Goal: Task Accomplishment & Management: Manage account settings

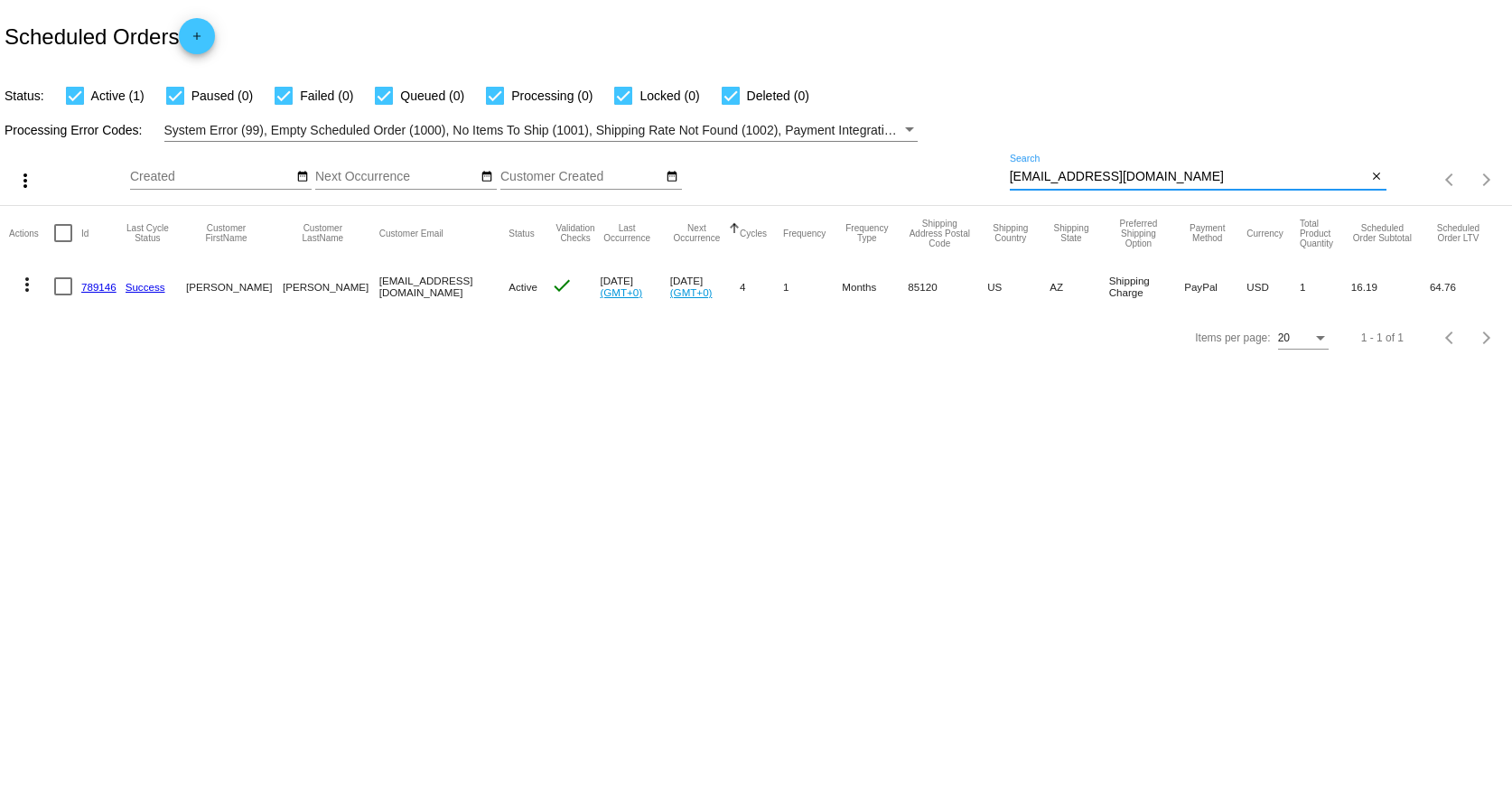
drag, startPoint x: 1155, startPoint y: 171, endPoint x: 881, endPoint y: 184, distance: 274.3
click at [881, 184] on div "more_vert Sep Jan Feb Mar [DATE]" at bounding box center [756, 173] width 1512 height 64
paste input "[EMAIL_ADDRESS][DOMAIN_NAME]"
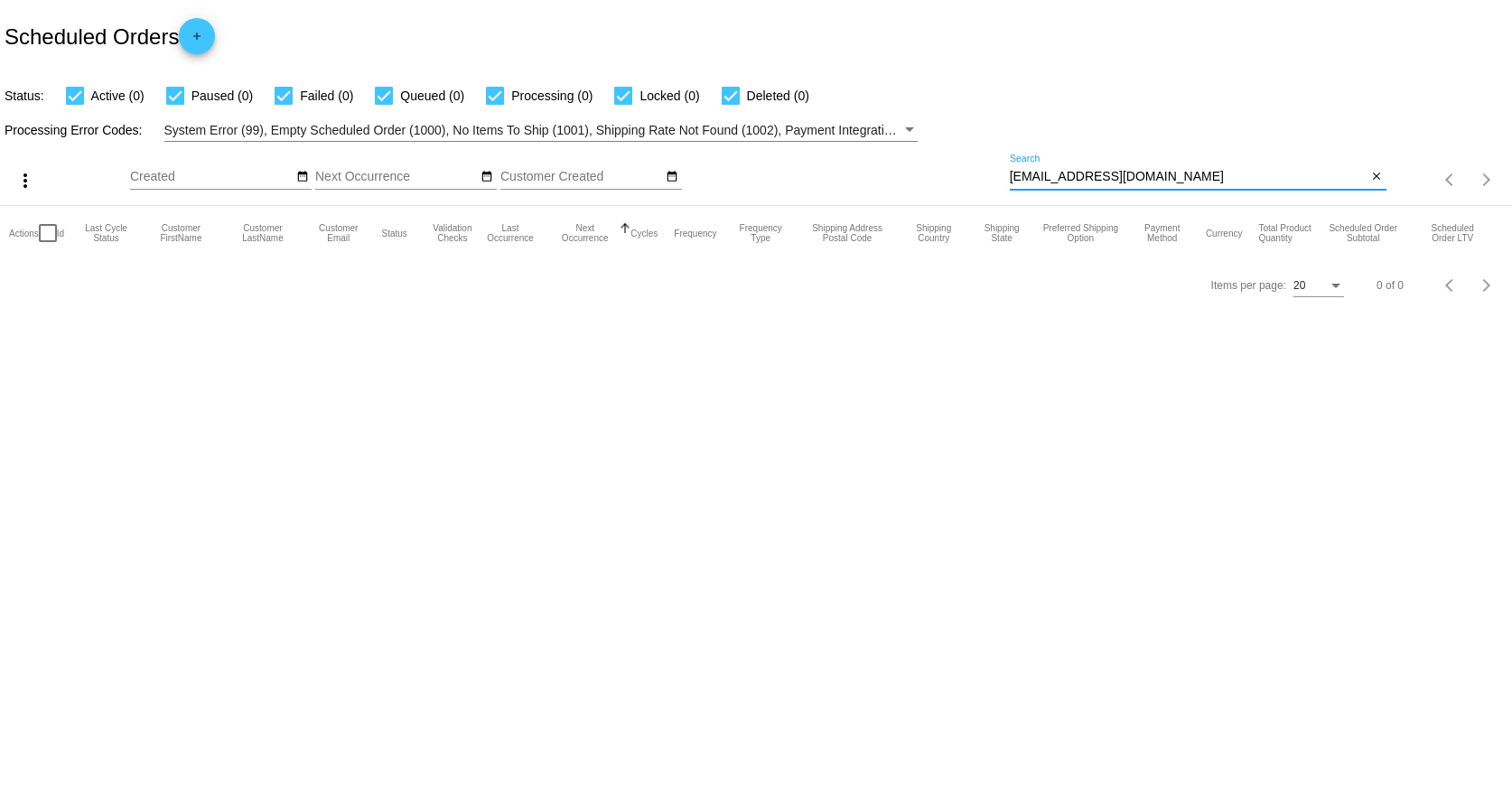
drag, startPoint x: 1198, startPoint y: 172, endPoint x: 734, endPoint y: 196, distance: 464.6
click at [734, 196] on div "more_vert Sep Jan Feb Mar [DATE]" at bounding box center [756, 173] width 1512 height 64
paste input "[EMAIL_ADDRESS][DOMAIN_NAME]"
type input "[EMAIL_ADDRESS][DOMAIN_NAME]"
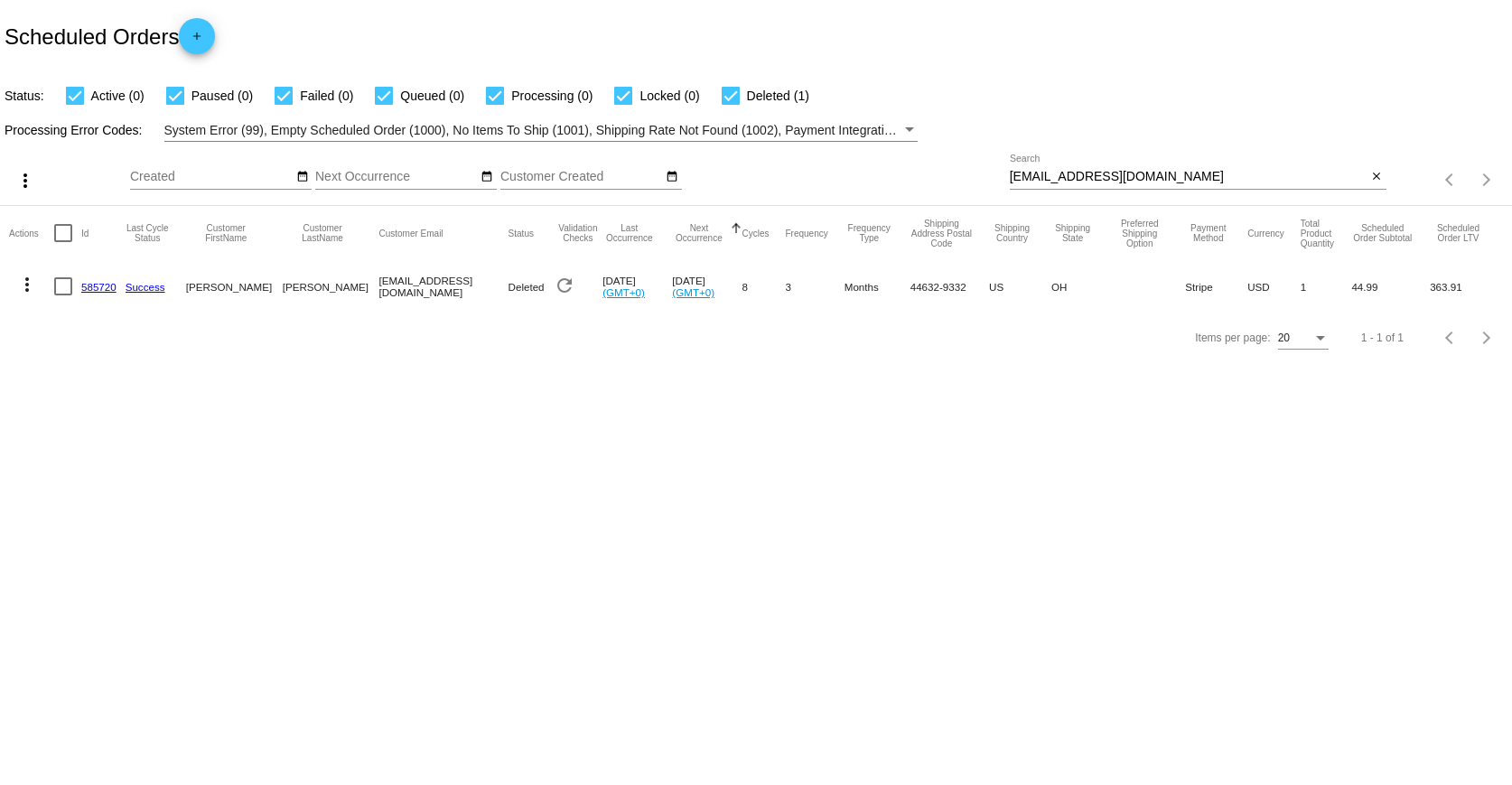
click at [570, 384] on body "Scheduled Orders add Status: Active (0) Paused (0) Failed (0) Queued (0) Proces…" at bounding box center [756, 392] width 1512 height 785
click at [271, 342] on div "Items per page: 20 1 - 1 of 1" at bounding box center [756, 337] width 1512 height 50
click at [508, 283] on span "Deleted" at bounding box center [526, 287] width 37 height 12
click at [508, 303] on mat-cell "Deleted" at bounding box center [531, 286] width 45 height 52
click at [98, 289] on link "585720" at bounding box center [99, 287] width 36 height 12
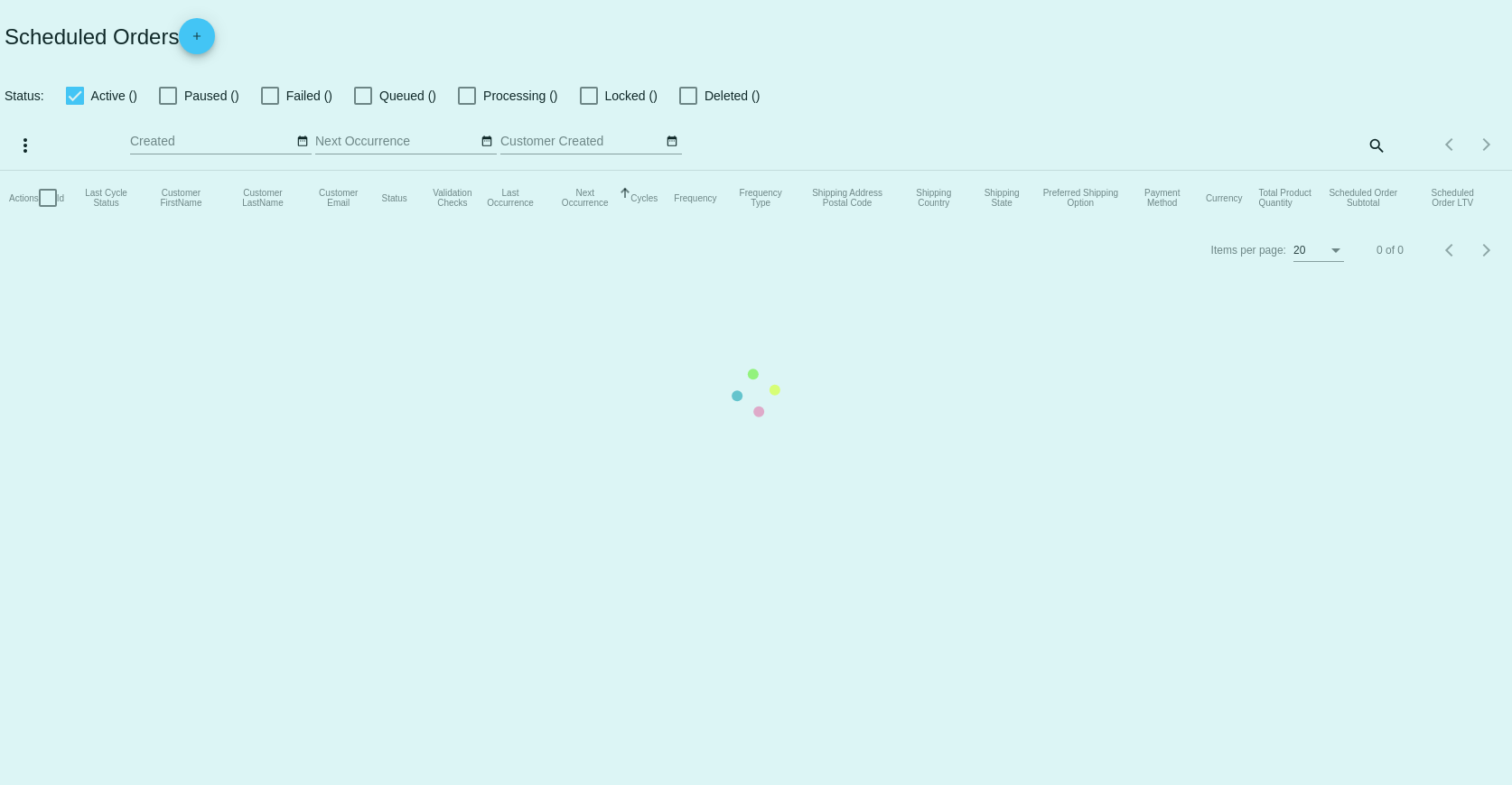
checkbox input "true"
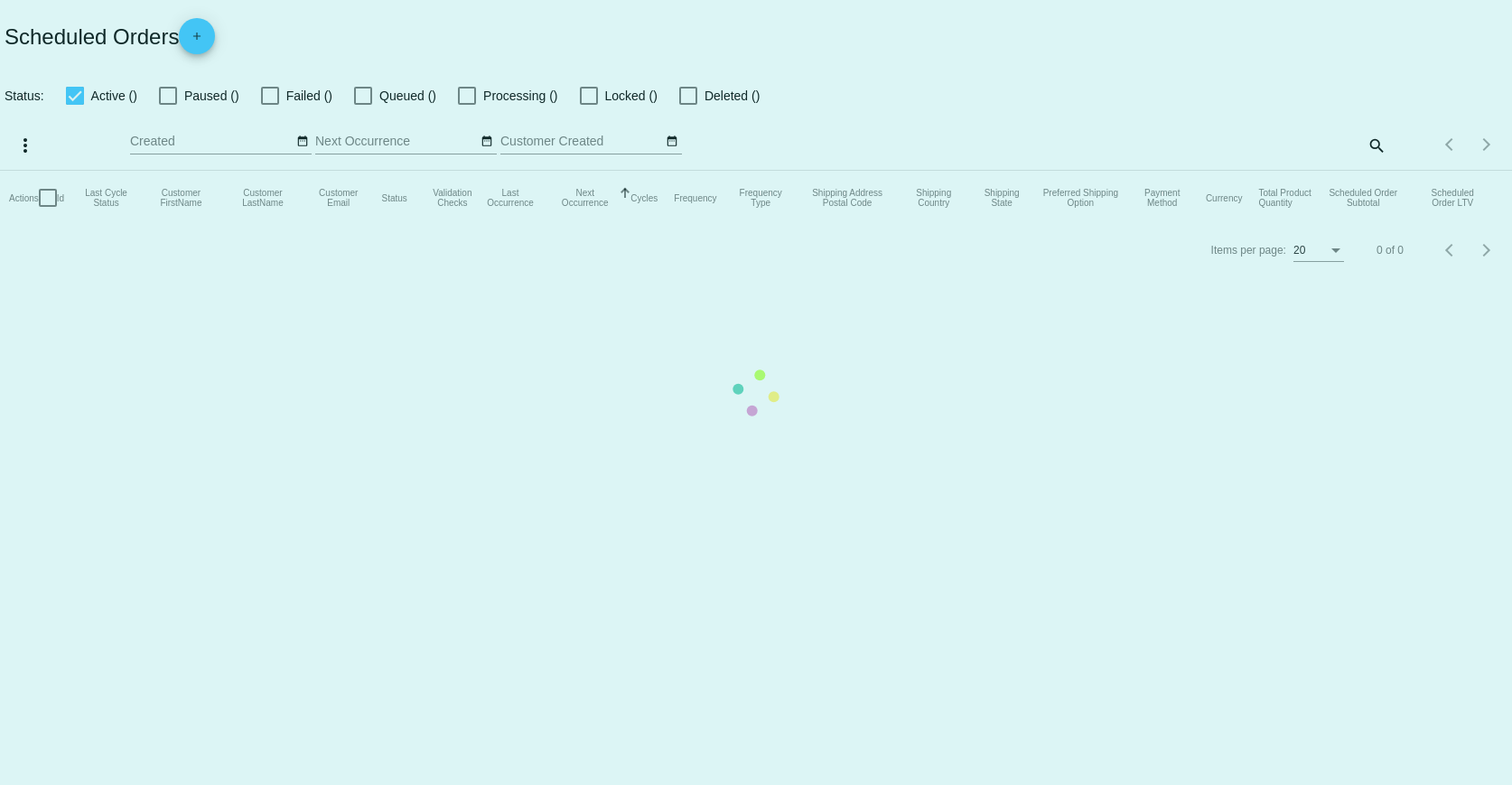
checkbox input "true"
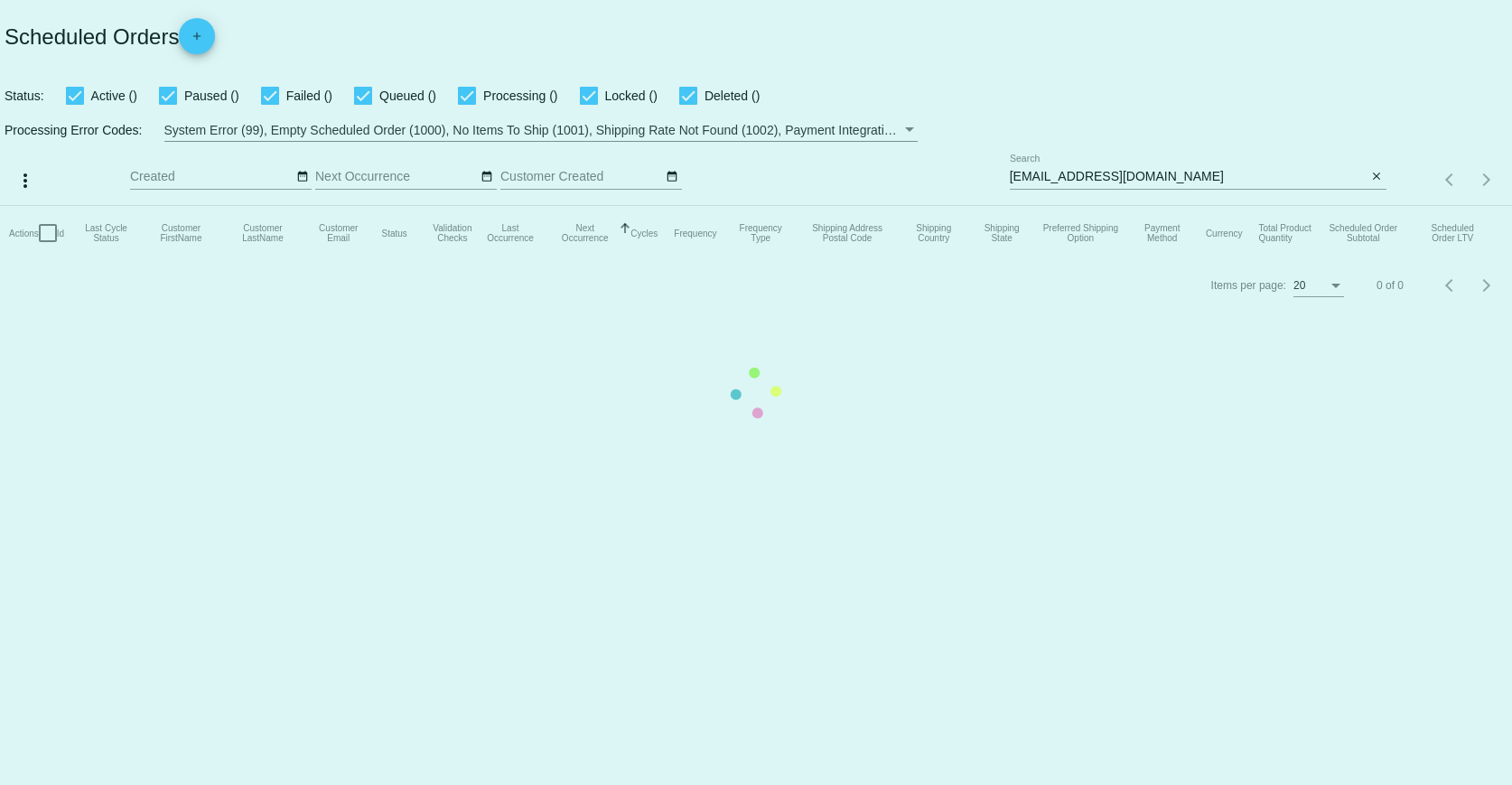
click at [1138, 206] on mat-table "Actions Id Last Cycle Status Customer FirstName Customer LastName Customer Emai…" at bounding box center [756, 232] width 1512 height 54
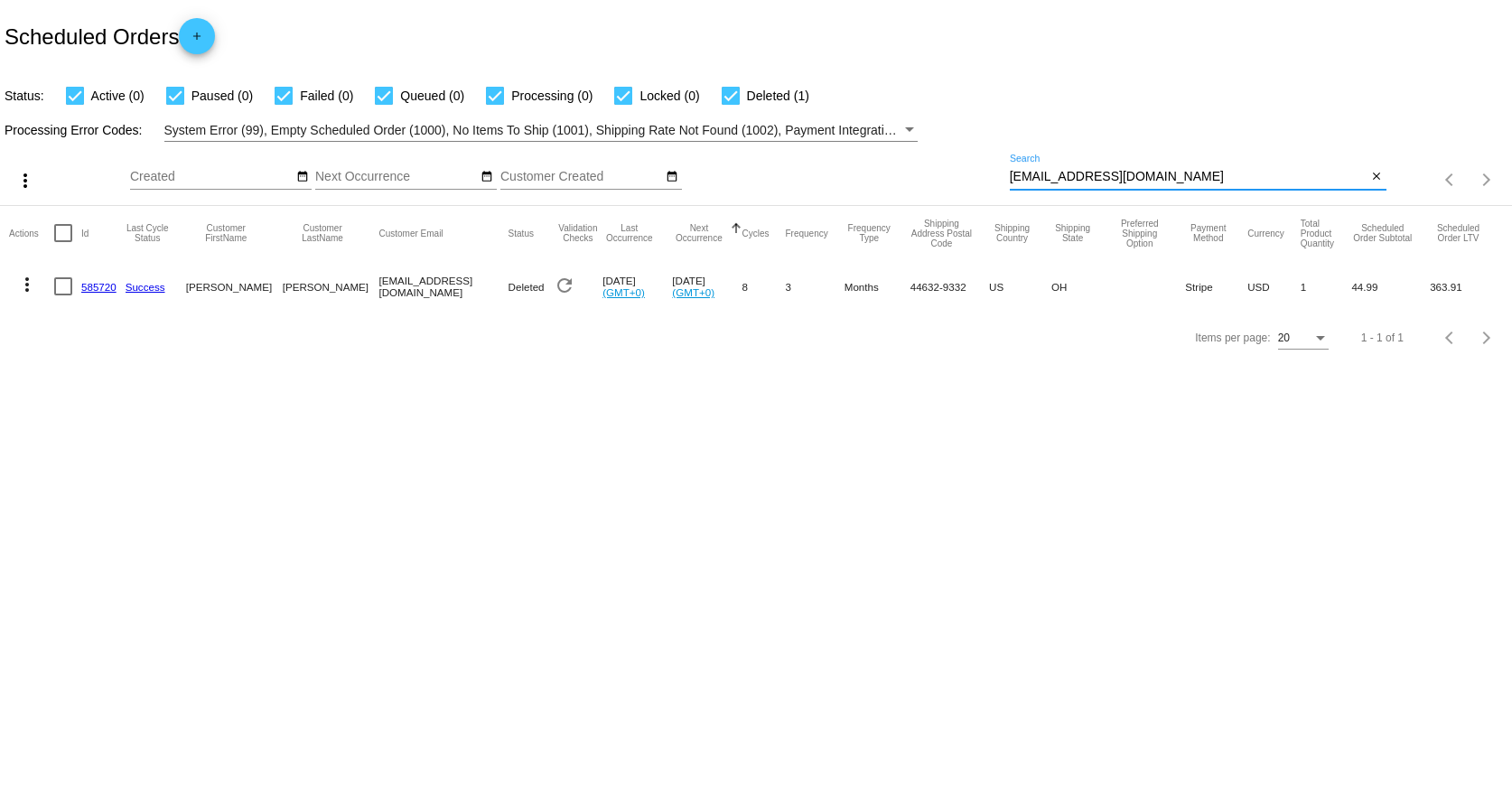
drag, startPoint x: 1156, startPoint y: 179, endPoint x: 888, endPoint y: 179, distance: 268.0
click at [888, 179] on div "more_vert Sep Jan Feb Mar [DATE]" at bounding box center [756, 173] width 1512 height 64
paste input "701574"
type input "701574"
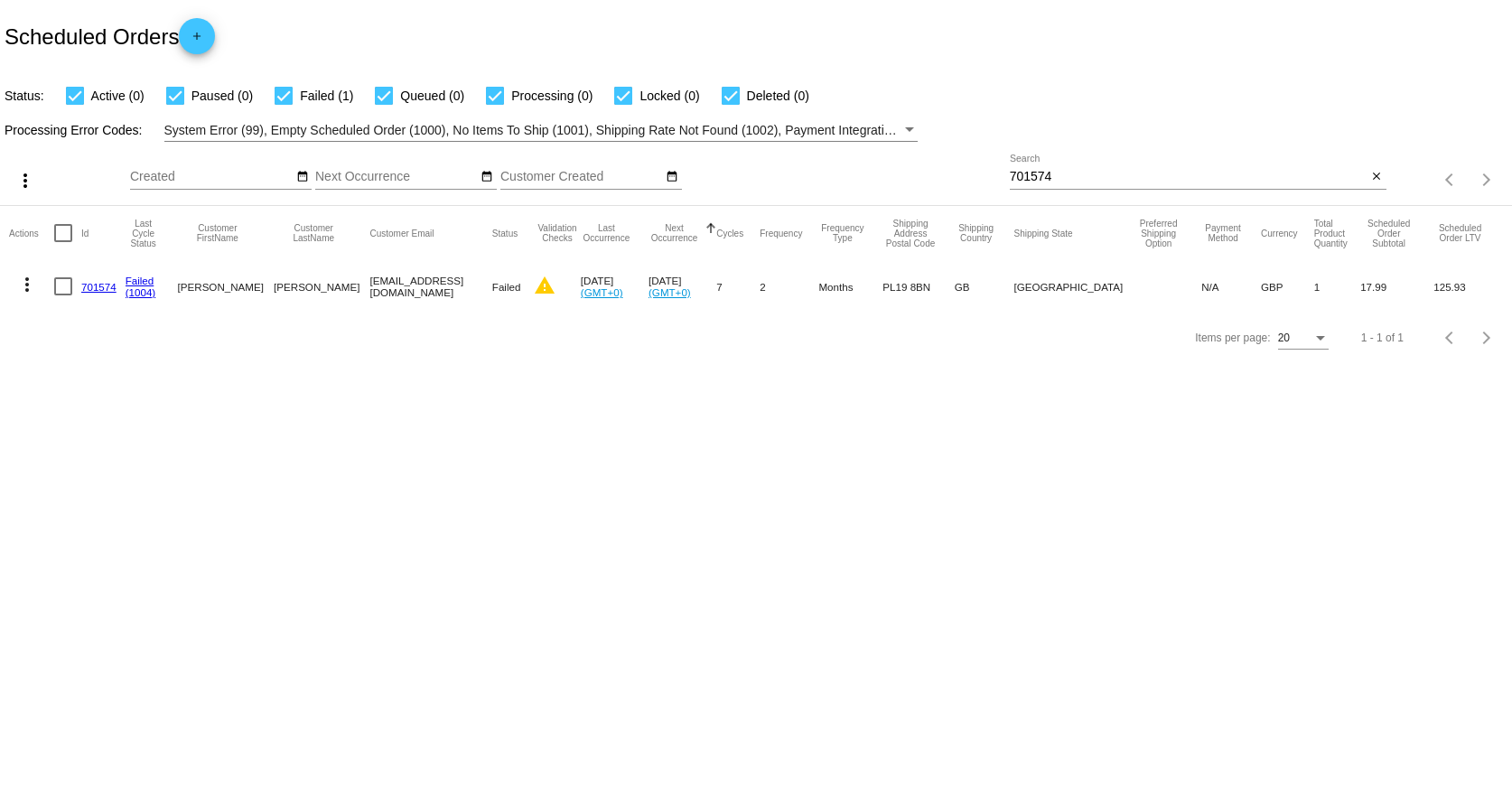
click at [86, 276] on mat-cell "701574" at bounding box center [103, 286] width 44 height 52
click at [85, 281] on link "701574" at bounding box center [99, 287] width 36 height 12
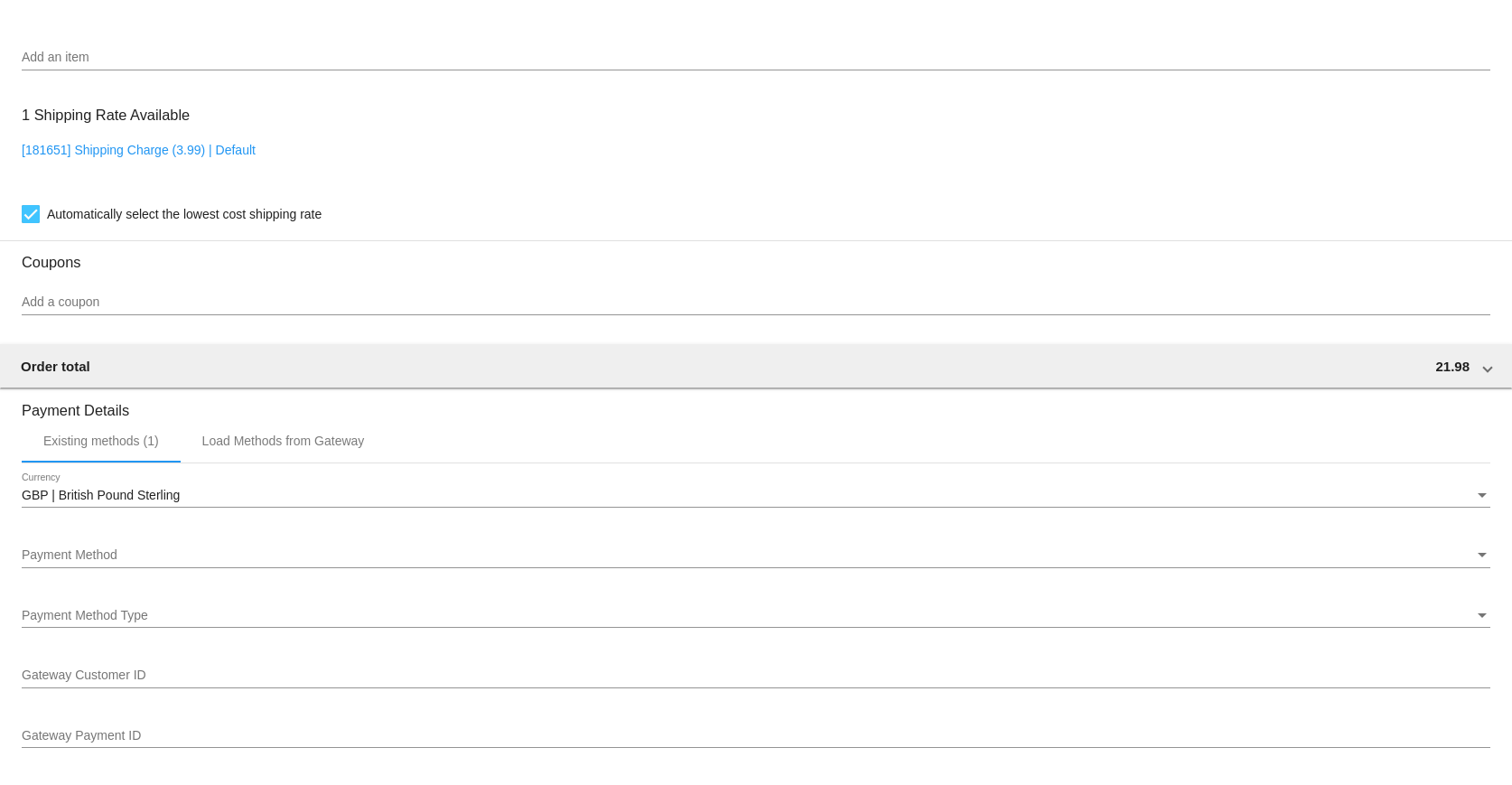
scroll to position [1412, 0]
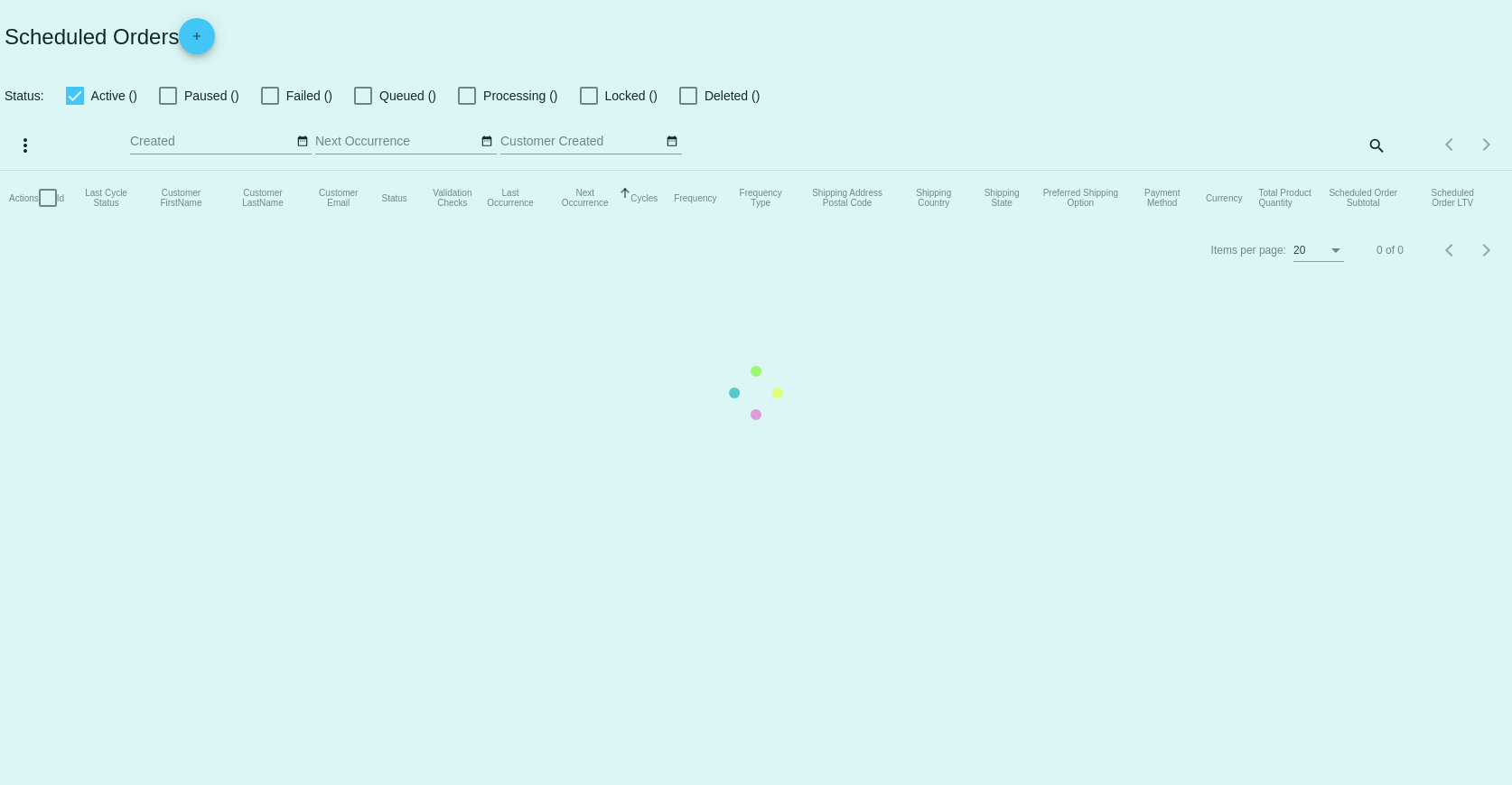
checkbox input "true"
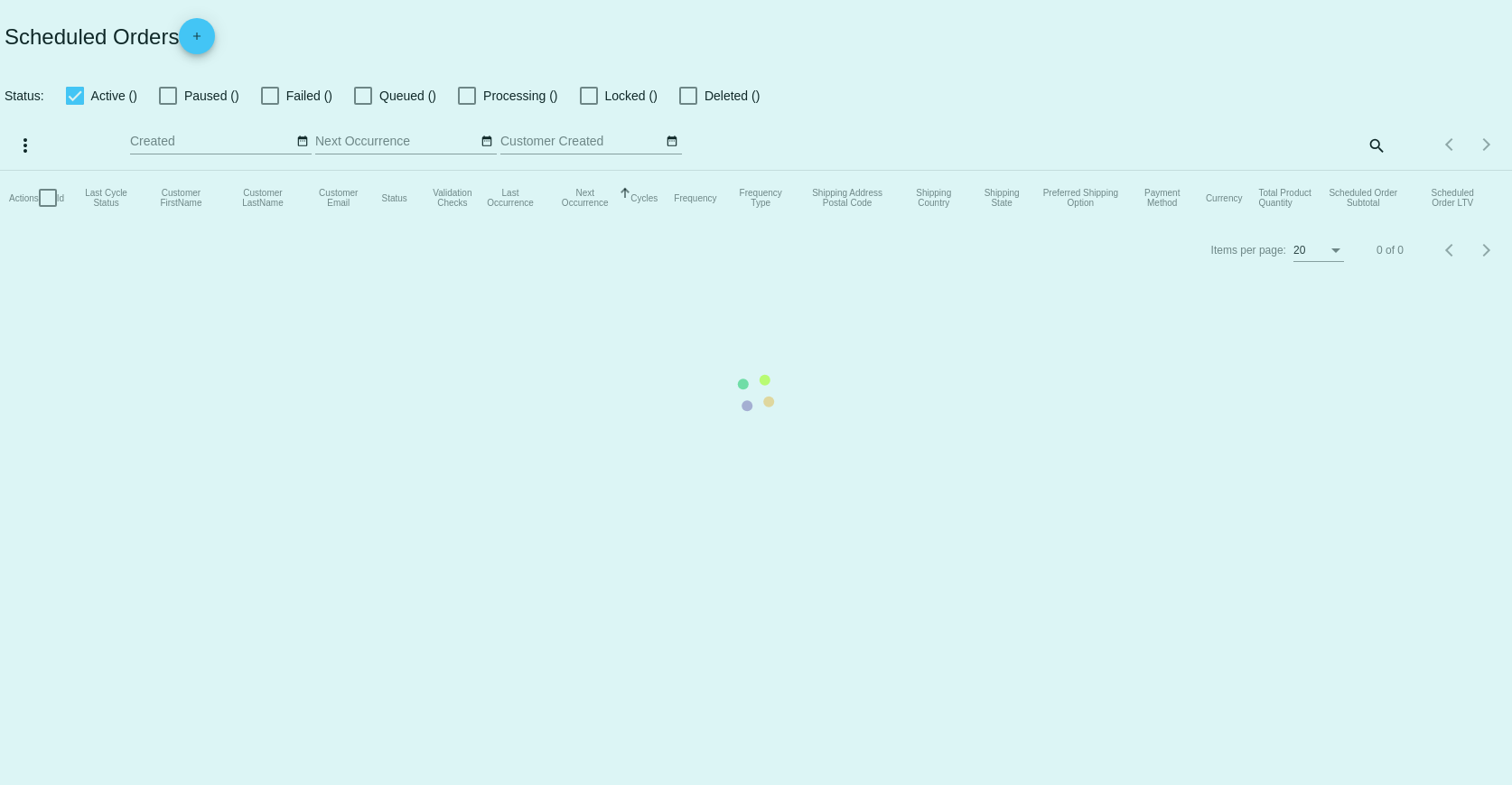
checkbox input "true"
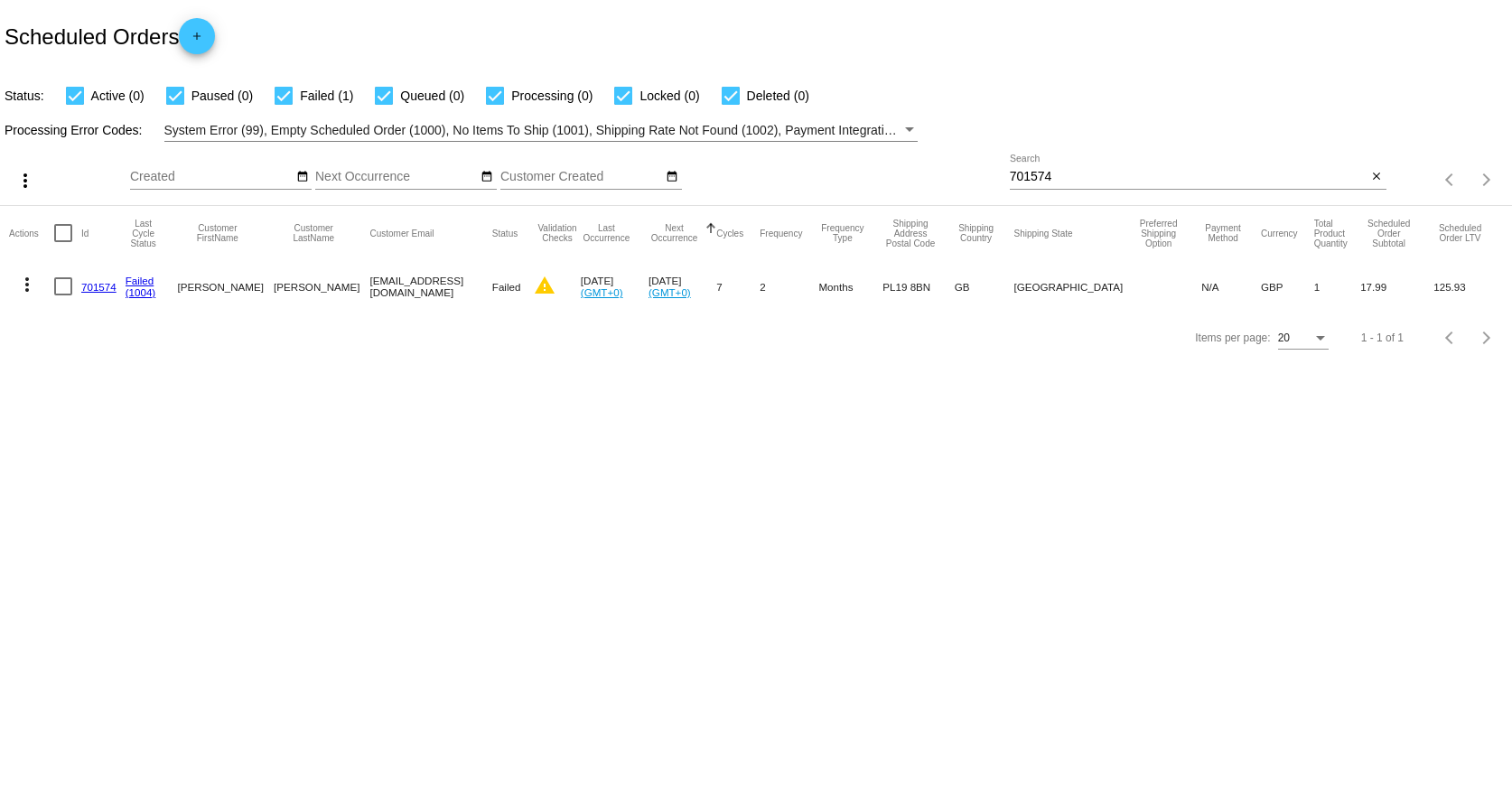
click at [94, 289] on link "701574" at bounding box center [99, 287] width 36 height 12
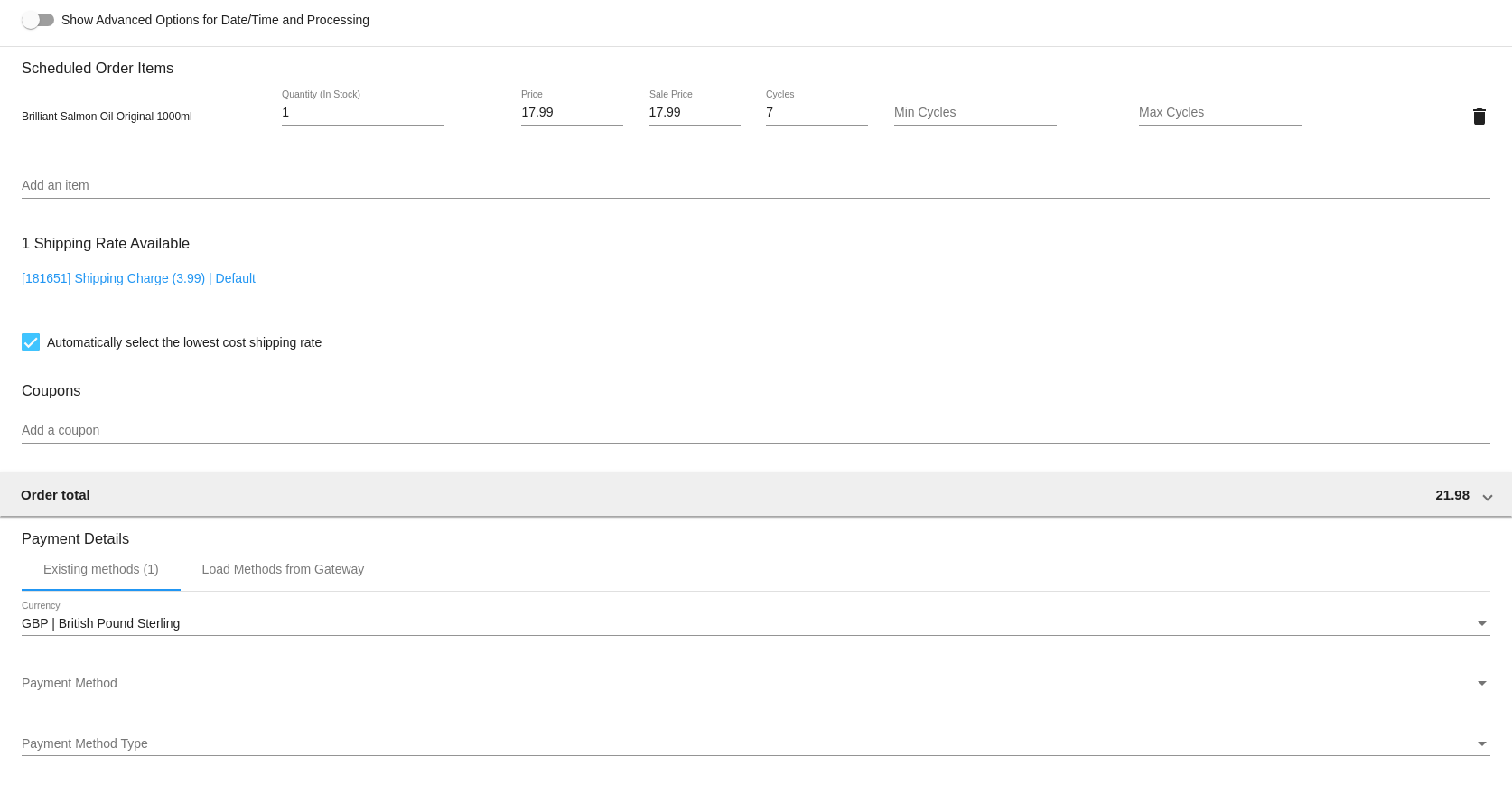
scroll to position [1262, 0]
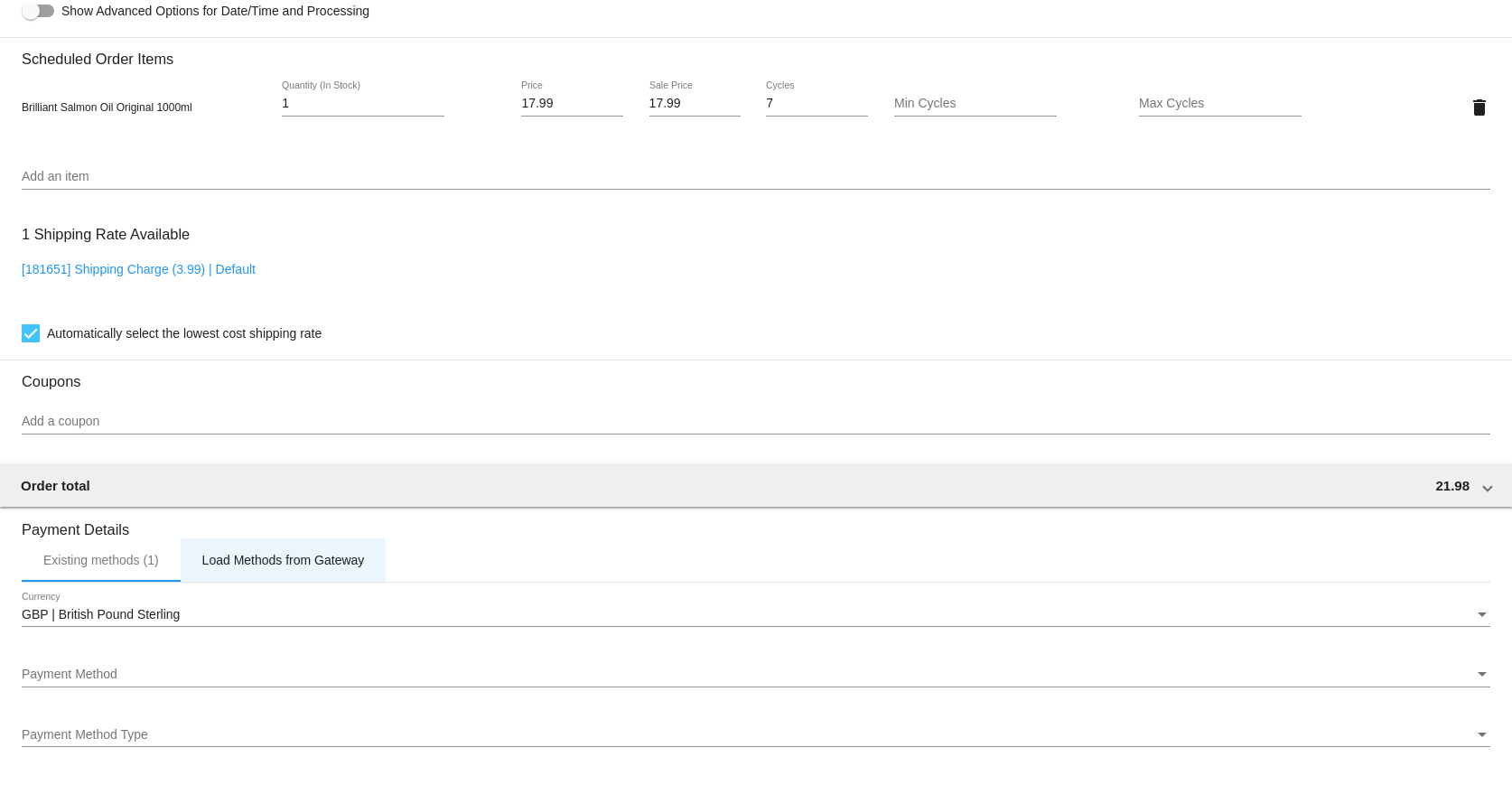
click at [257, 557] on div "Load Methods from Gateway" at bounding box center [284, 560] width 162 height 15
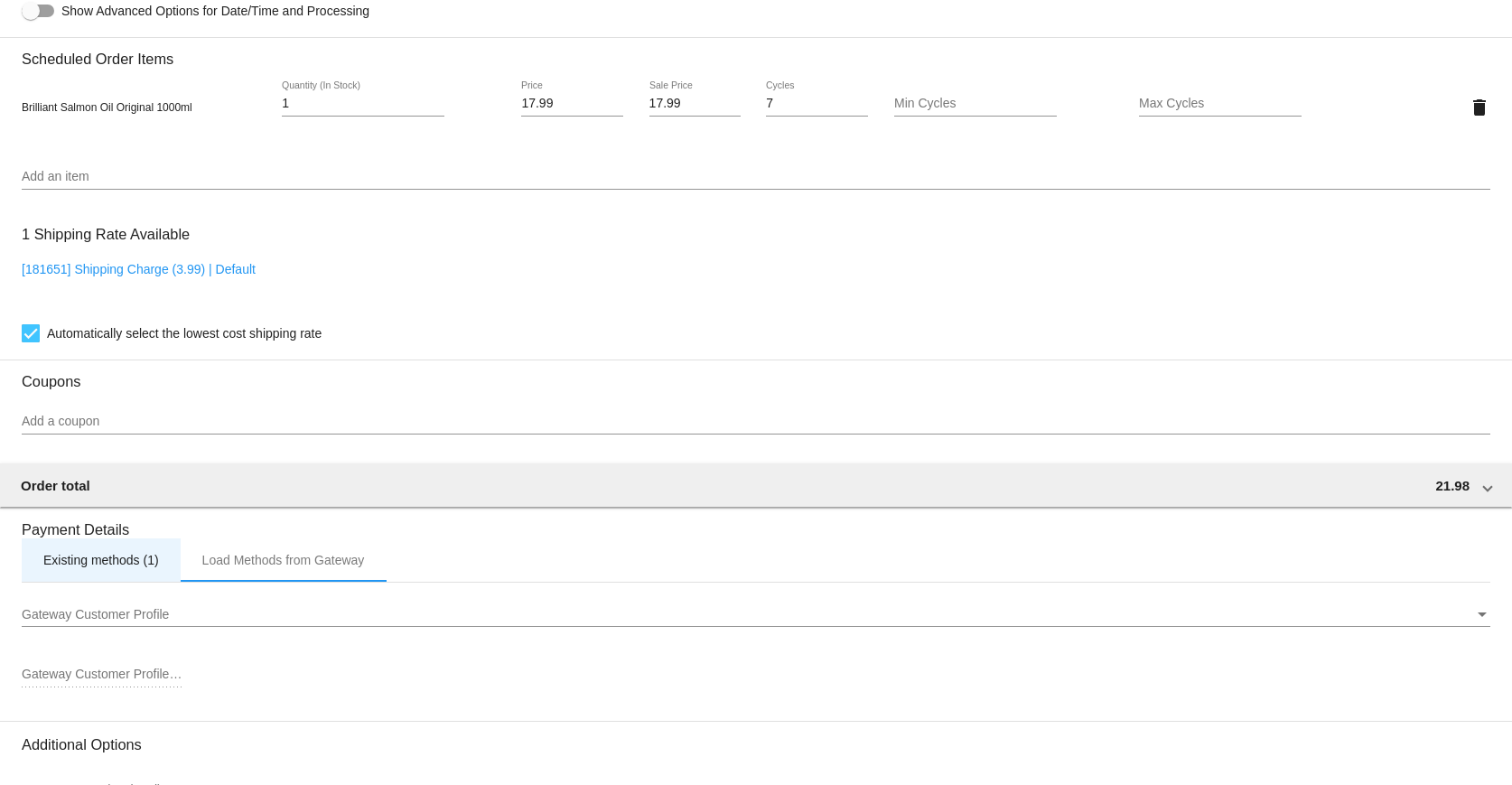
click at [81, 575] on div "Existing methods (1)" at bounding box center [101, 561] width 159 height 44
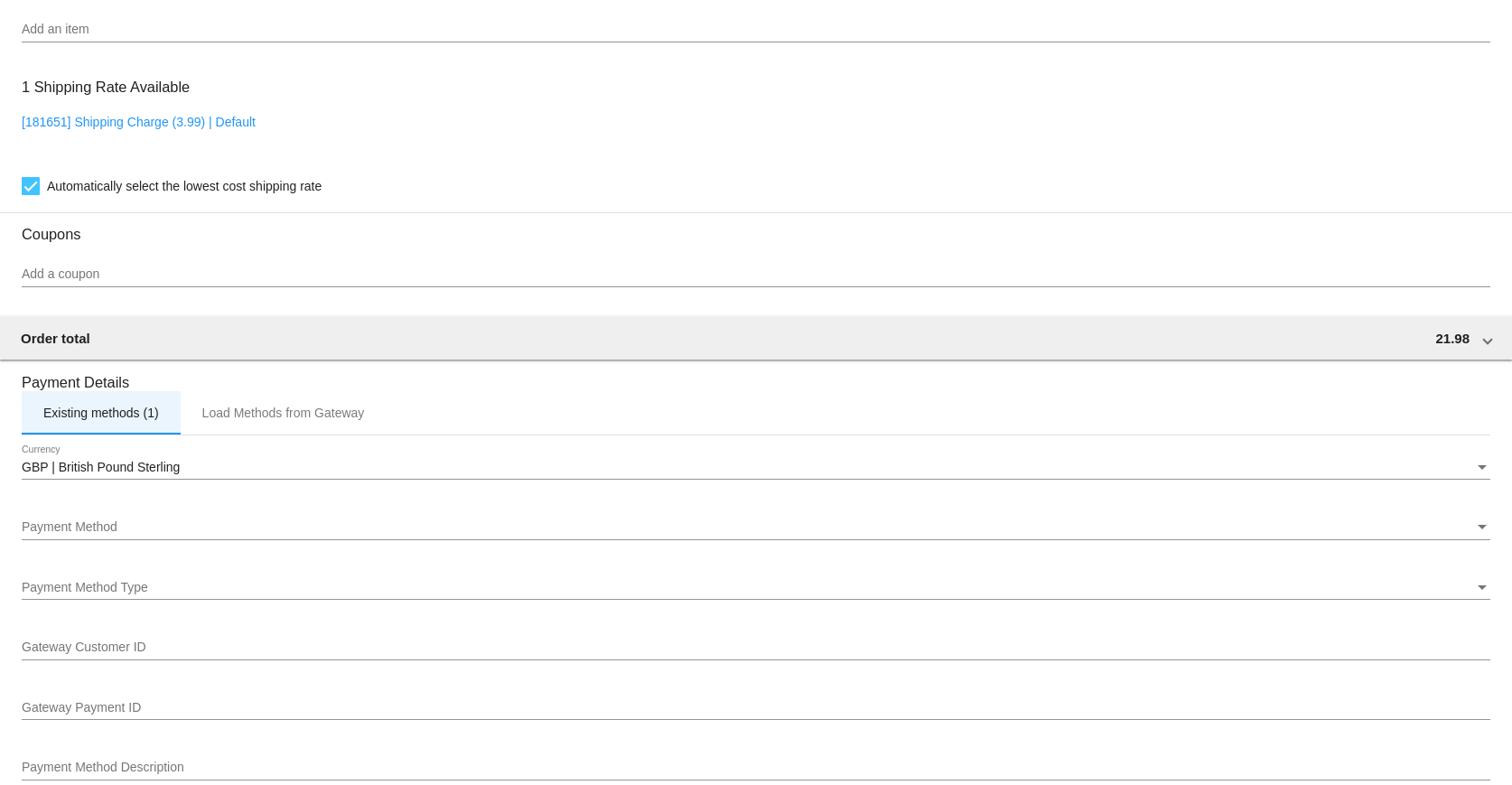
scroll to position [1412, 0]
click at [114, 411] on div "Existing methods (1)" at bounding box center [101, 409] width 116 height 15
